Goal: Task Accomplishment & Management: Manage account settings

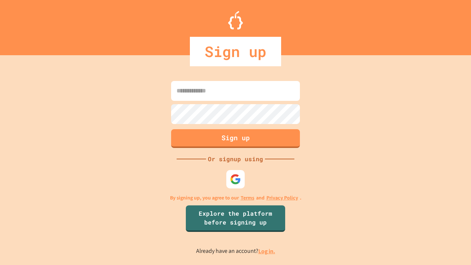
click at [267, 251] on link "Log in." at bounding box center [266, 251] width 17 height 8
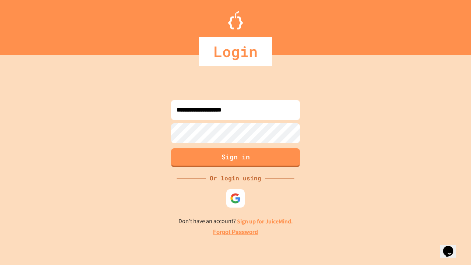
type input "**********"
